Goal: Task Accomplishment & Management: Use online tool/utility

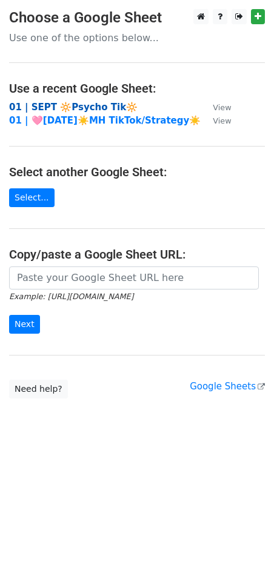
click at [85, 107] on strong "01 | SEPT 🔆Psycho Tik🔆" at bounding box center [73, 107] width 128 height 11
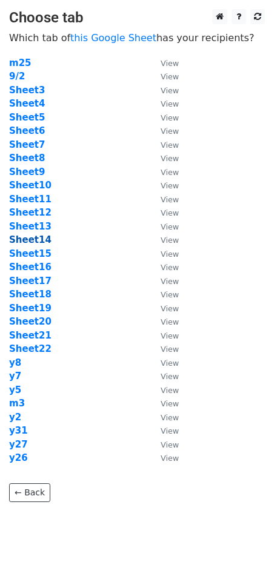
click at [33, 236] on strong "Sheet14" at bounding box center [30, 239] width 42 height 11
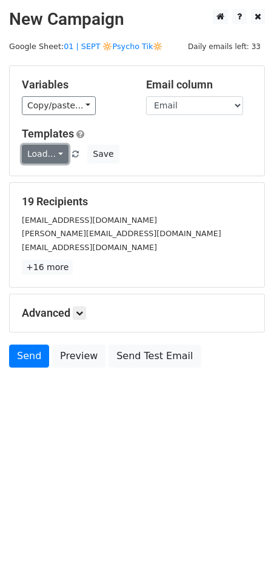
click at [54, 155] on link "Load..." at bounding box center [45, 154] width 47 height 19
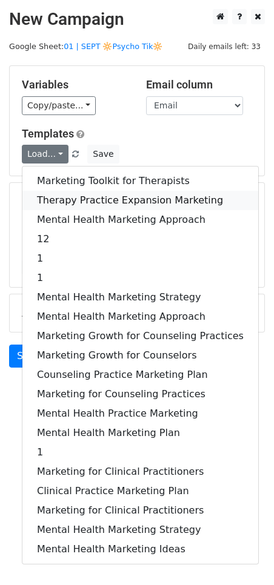
click at [72, 194] on link "Therapy Practice Expansion Marketing" at bounding box center [140, 200] width 236 height 19
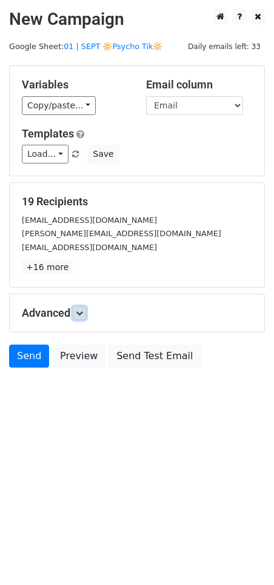
click at [83, 310] on icon at bounding box center [79, 312] width 7 height 7
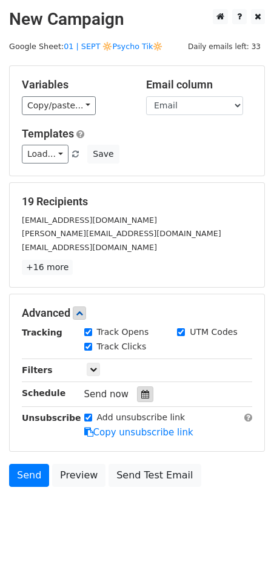
click at [141, 391] on icon at bounding box center [145, 394] width 8 height 8
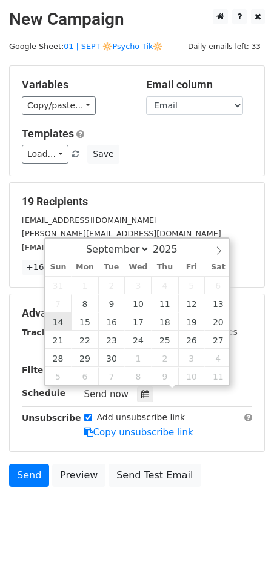
type input "2025-09-14 12:00"
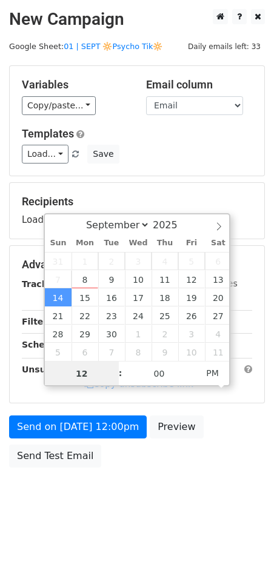
scroll to position [1, 0]
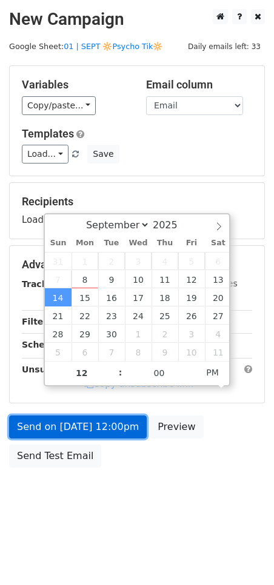
click at [79, 429] on link "Send on Sep 14 at 12:00pm" at bounding box center [77, 426] width 137 height 23
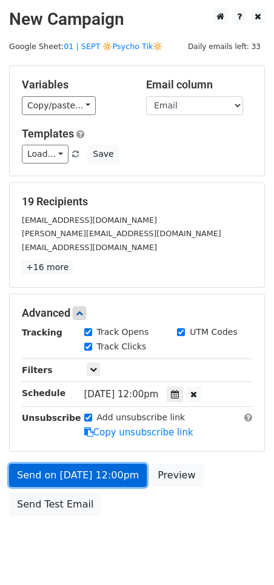
click at [47, 484] on link "Send on Sep 14 at 12:00pm" at bounding box center [77, 475] width 137 height 23
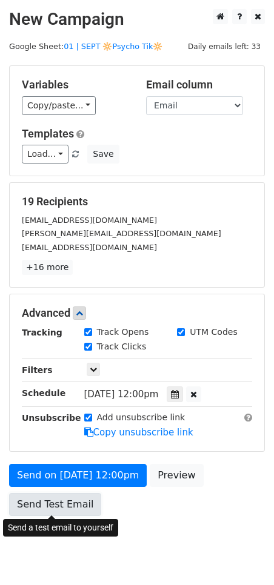
click at [41, 507] on link "Send Test Email" at bounding box center [55, 504] width 92 height 23
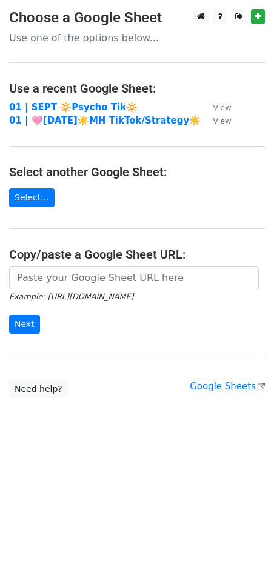
click at [64, 94] on h4 "Use a recent Google Sheet:" at bounding box center [137, 88] width 256 height 15
click at [56, 108] on strong "01 | SEPT 🔆Psycho Tik🔆" at bounding box center [73, 107] width 128 height 11
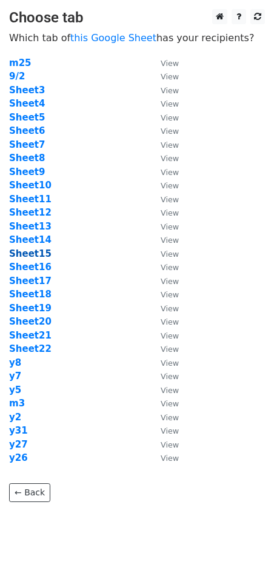
click at [35, 256] on strong "Sheet15" at bounding box center [30, 253] width 42 height 11
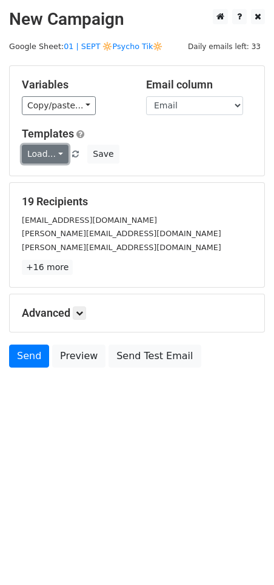
click at [47, 155] on link "Load..." at bounding box center [45, 154] width 47 height 19
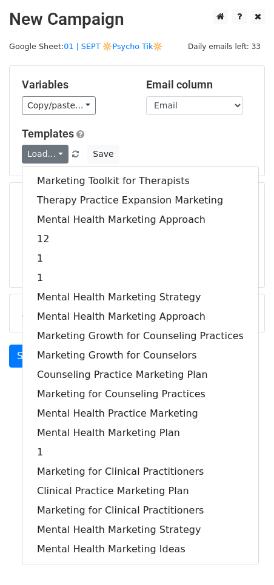
click at [65, 169] on div "Marketing Toolkit for Therapists Therapy Practice Expansion Marketing Mental He…" at bounding box center [140, 365] width 237 height 398
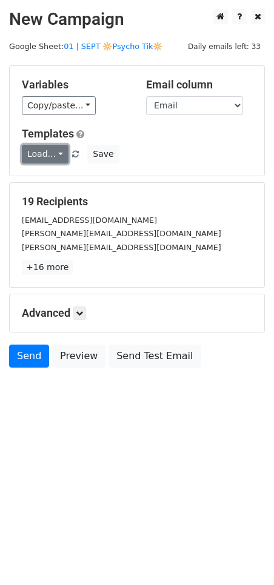
click at [50, 151] on link "Load..." at bounding box center [45, 154] width 47 height 19
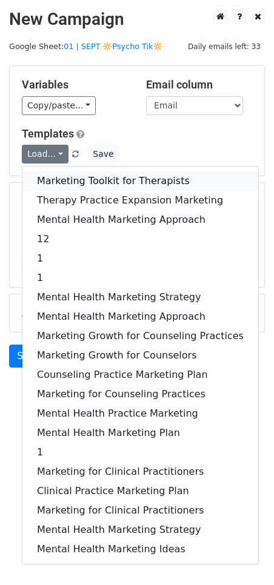
click at [61, 180] on link "Marketing Toolkit for Therapists" at bounding box center [140, 180] width 236 height 19
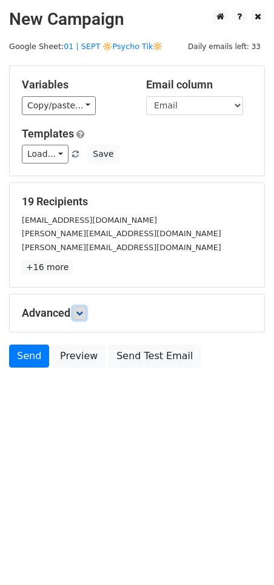
click at [86, 316] on link at bounding box center [79, 312] width 13 height 13
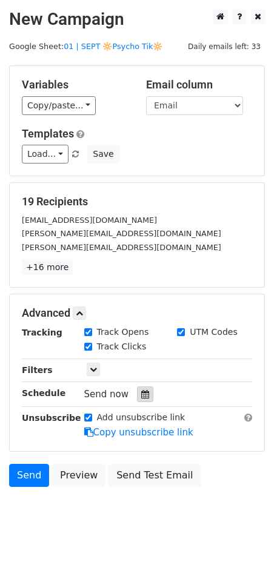
click at [142, 397] on icon at bounding box center [145, 394] width 8 height 8
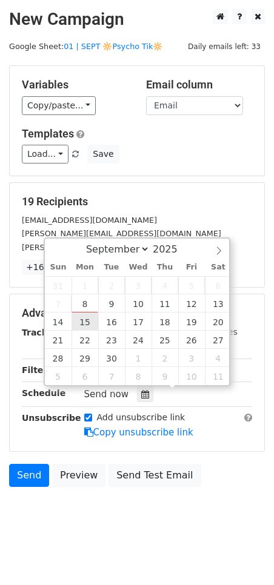
type input "2025-09-15 12:00"
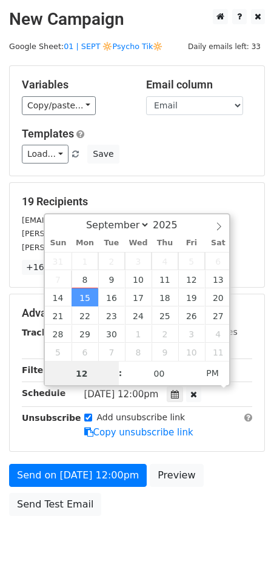
scroll to position [1, 0]
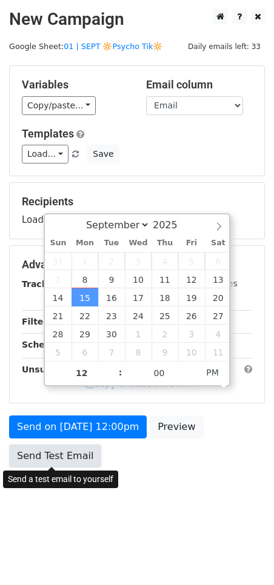
click at [77, 465] on link "Send Test Email" at bounding box center [55, 455] width 92 height 23
